Goal: Task Accomplishment & Management: Manage account settings

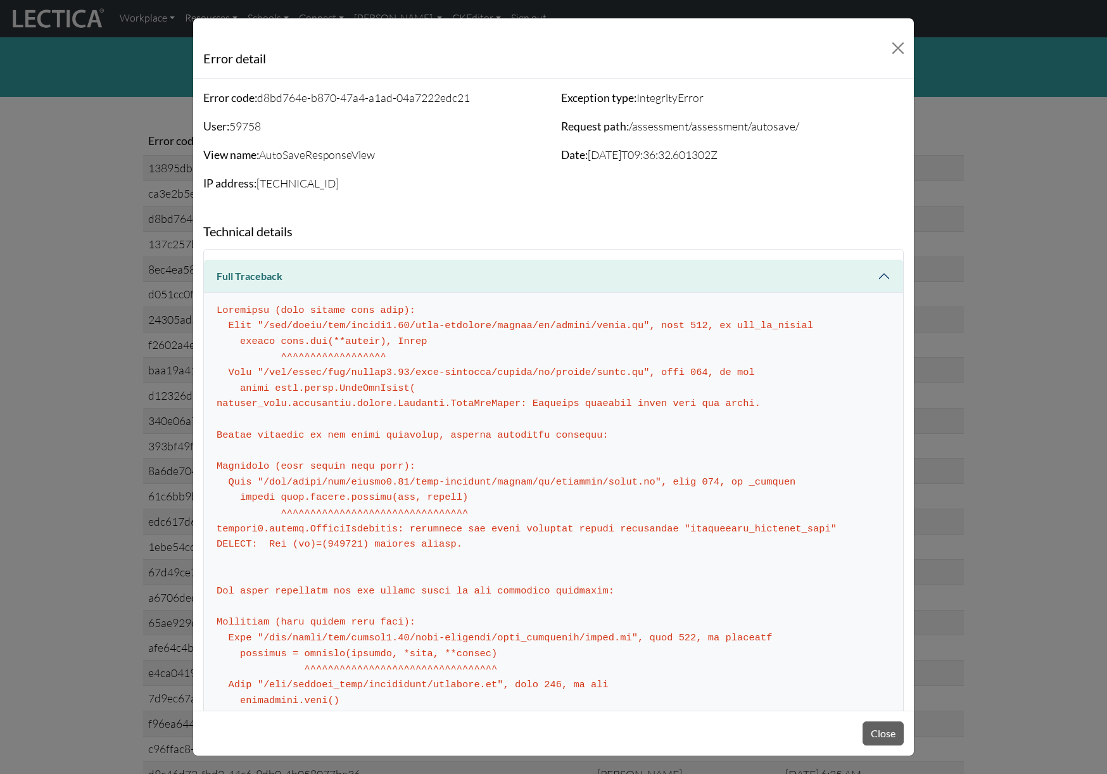
scroll to position [1065, 0]
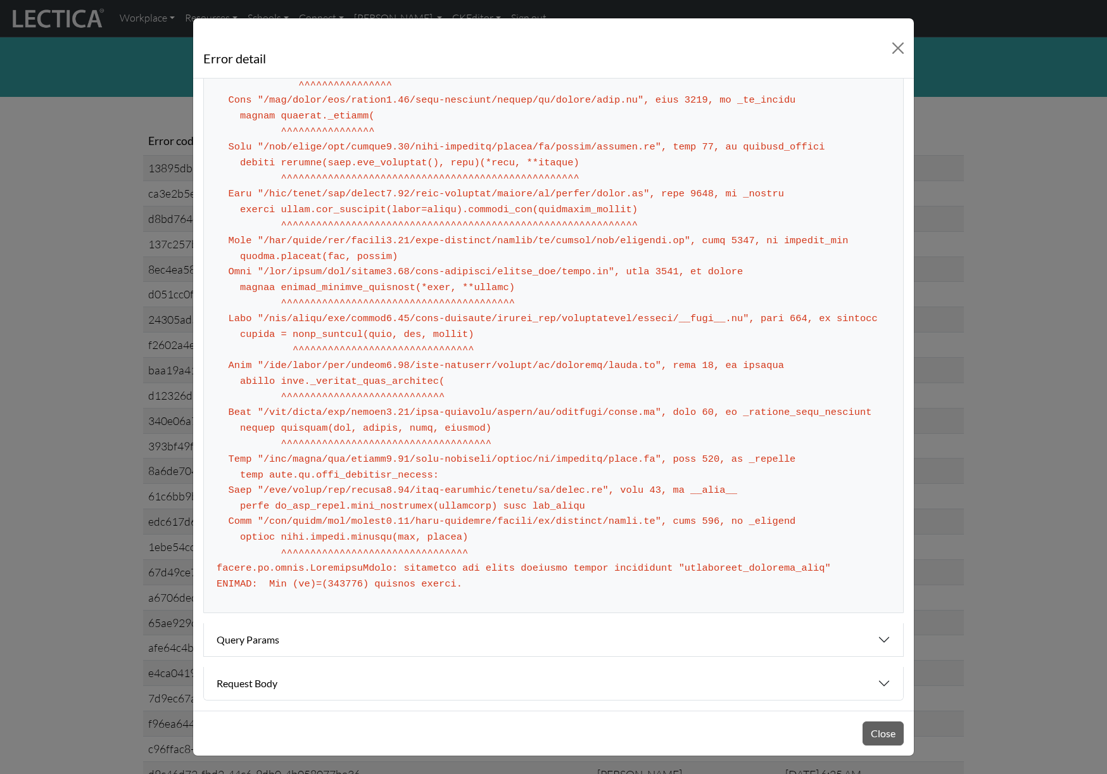
click at [136, 75] on div "Error detail Error code: d8bd764e-b870-47a4-a1ad-04a7222edc21 User: 59758 View …" at bounding box center [553, 387] width 1107 height 774
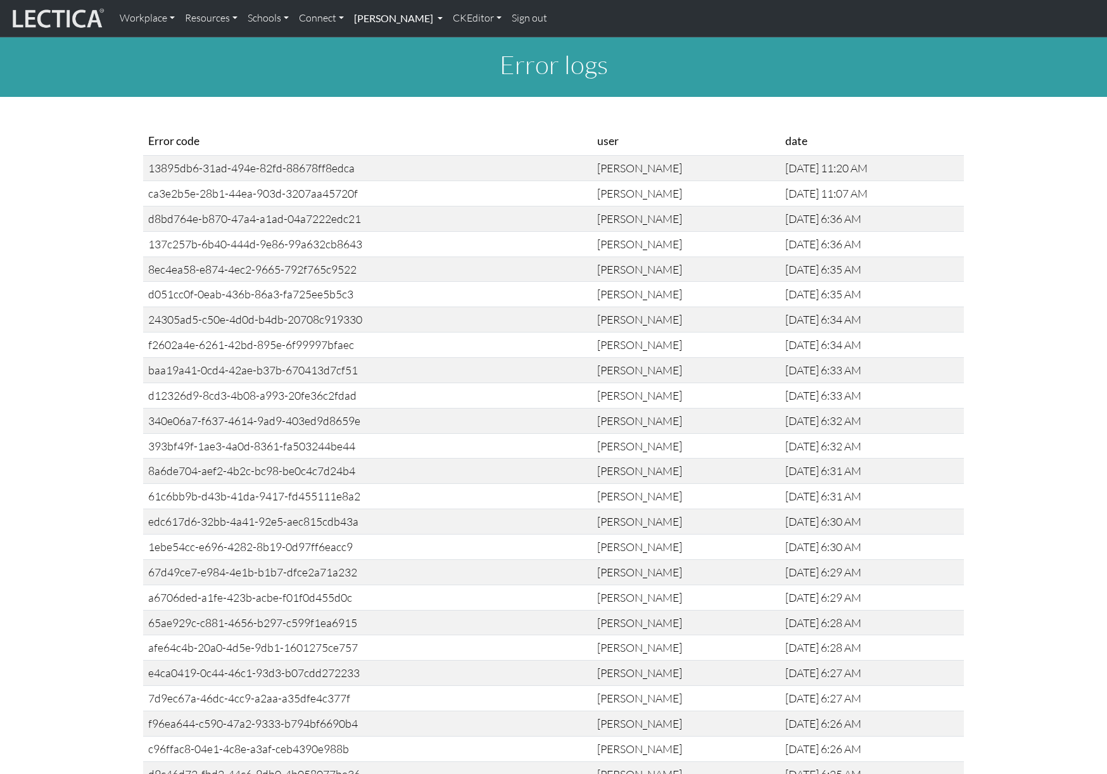
click at [421, 16] on link "[PERSON_NAME]" at bounding box center [398, 18] width 99 height 27
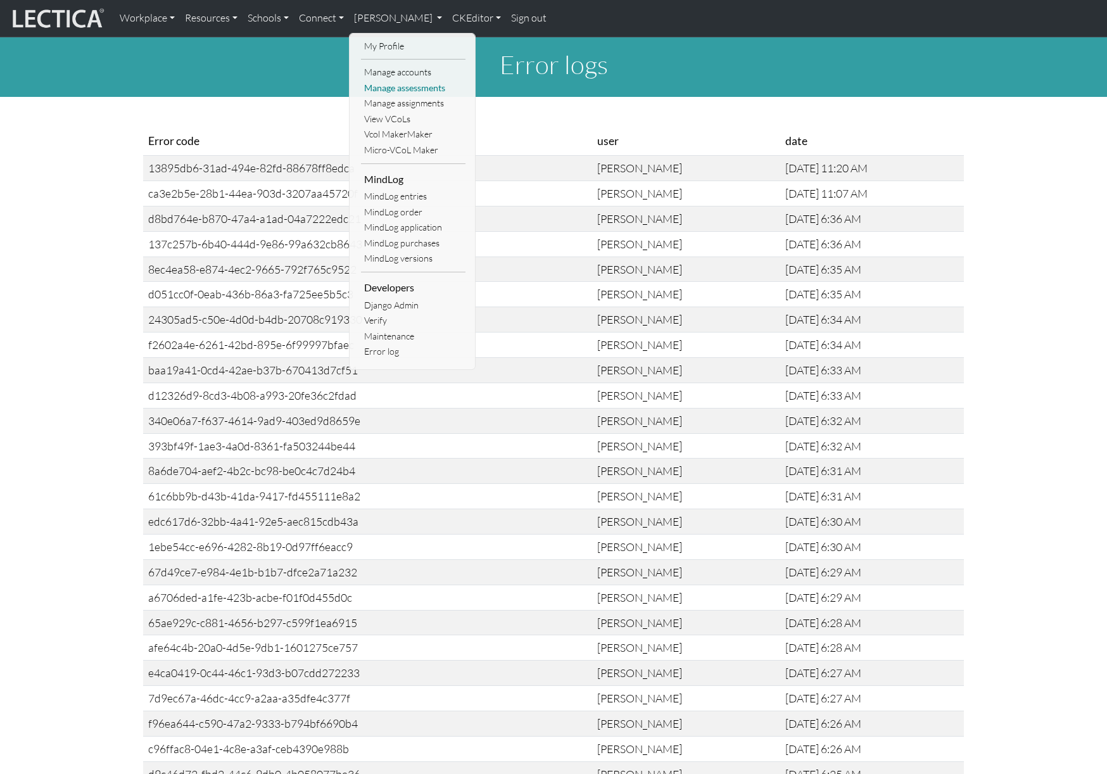
click at [402, 86] on link "Manage assessments" at bounding box center [413, 88] width 105 height 16
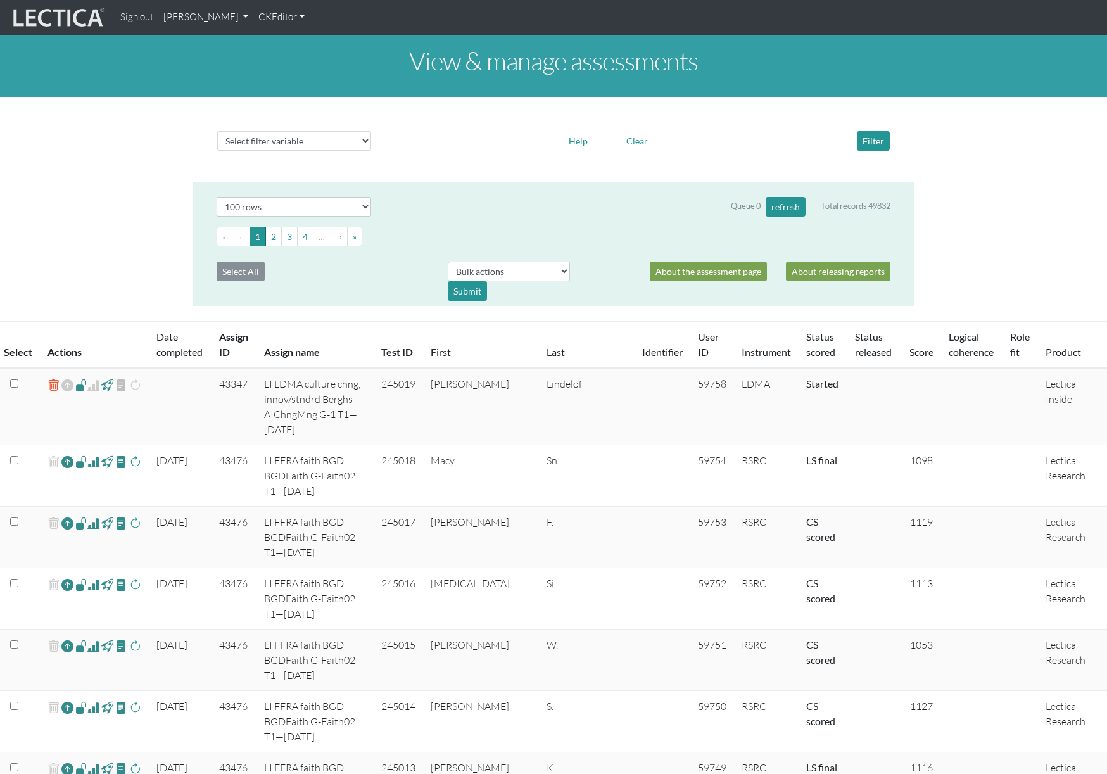
select select "100"
click at [779, 208] on button "refresh" at bounding box center [786, 207] width 40 height 20
click at [253, 27] on link "[PERSON_NAME]" at bounding box center [205, 17] width 95 height 25
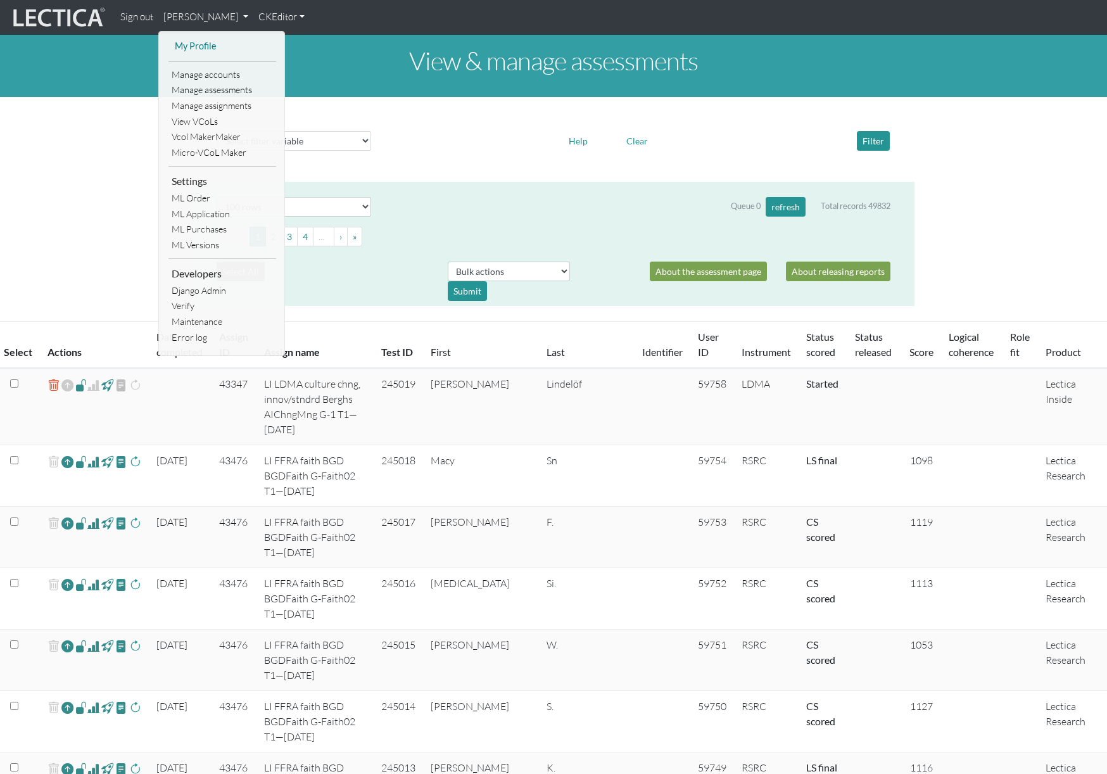
click at [200, 46] on link "My Profile" at bounding box center [222, 47] width 101 height 16
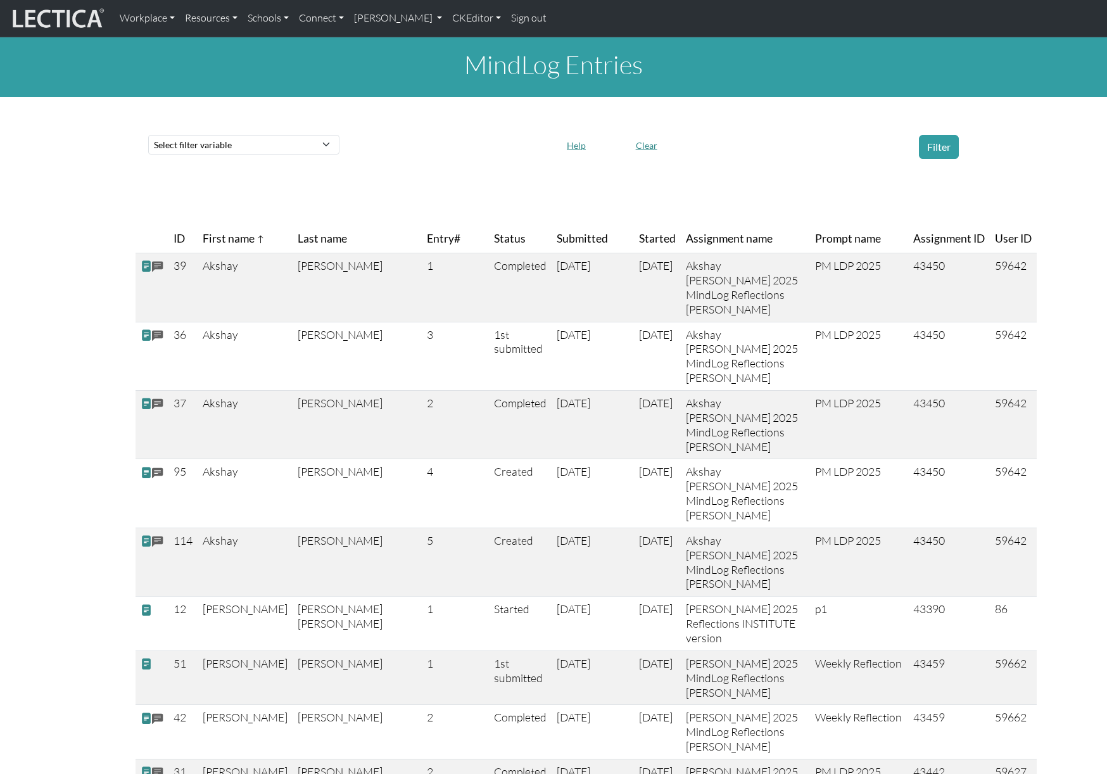
click at [494, 236] on span "Status" at bounding box center [510, 239] width 32 height 18
click at [494, 242] on span "Status" at bounding box center [515, 239] width 42 height 18
